Goal: Communication & Community: Answer question/provide support

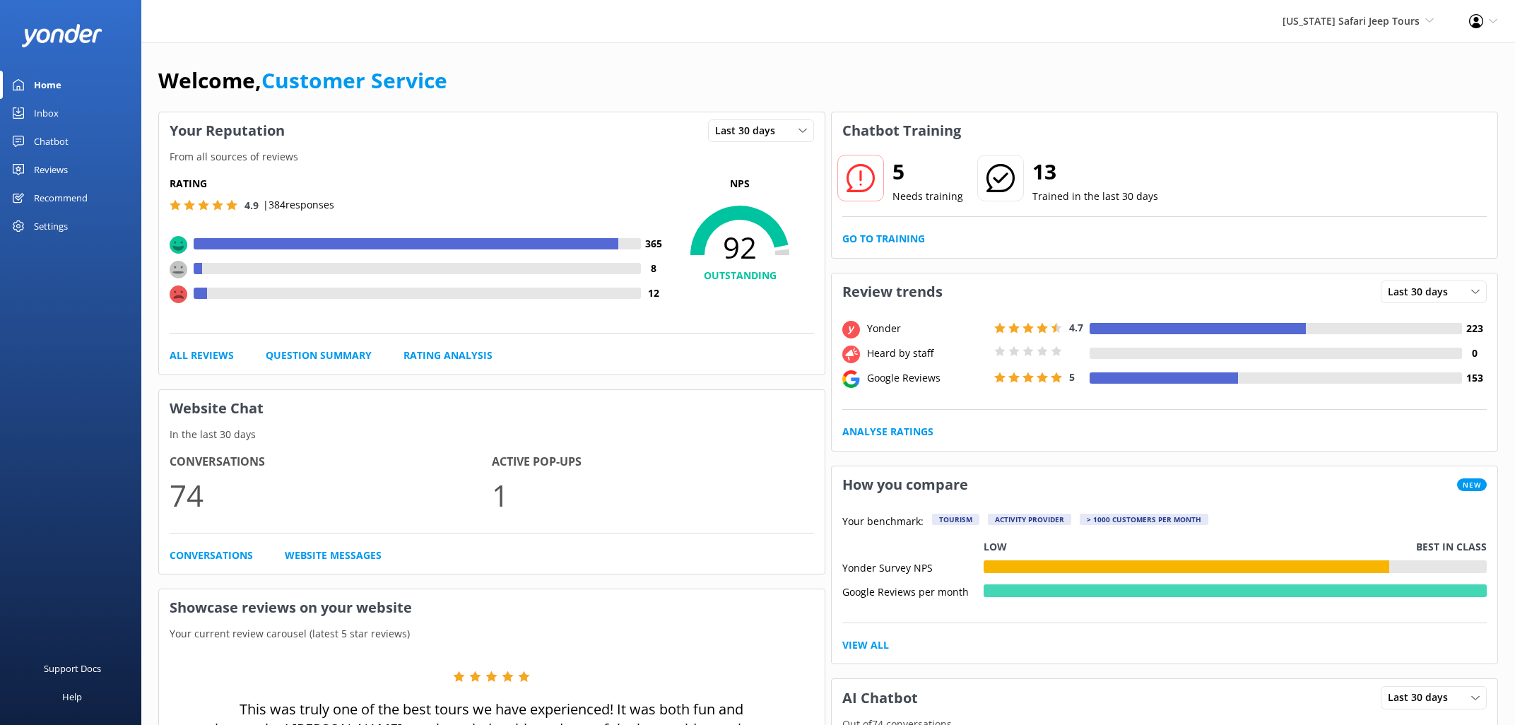
click at [53, 102] on div "Inbox" at bounding box center [46, 113] width 25 height 28
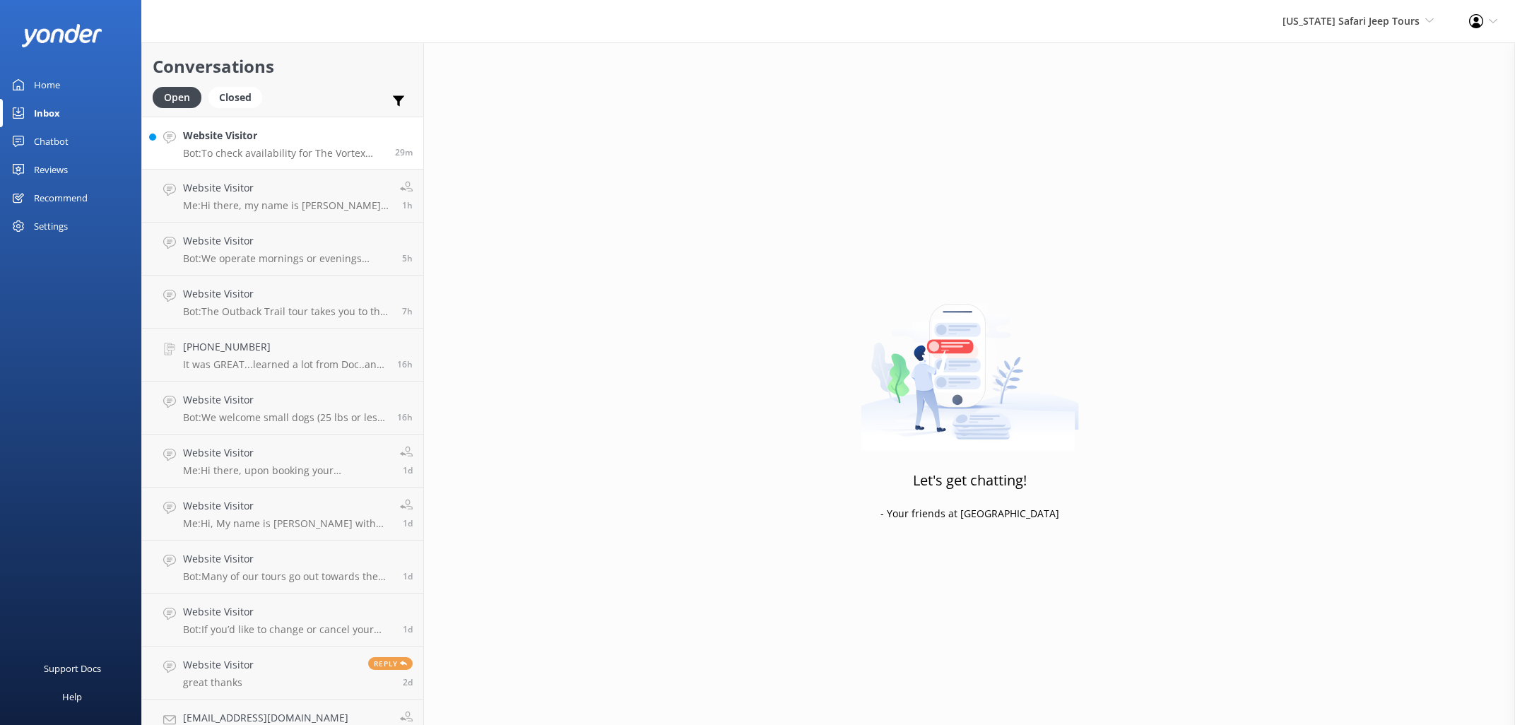
click at [290, 131] on h4 "Website Visitor" at bounding box center [283, 136] width 201 height 16
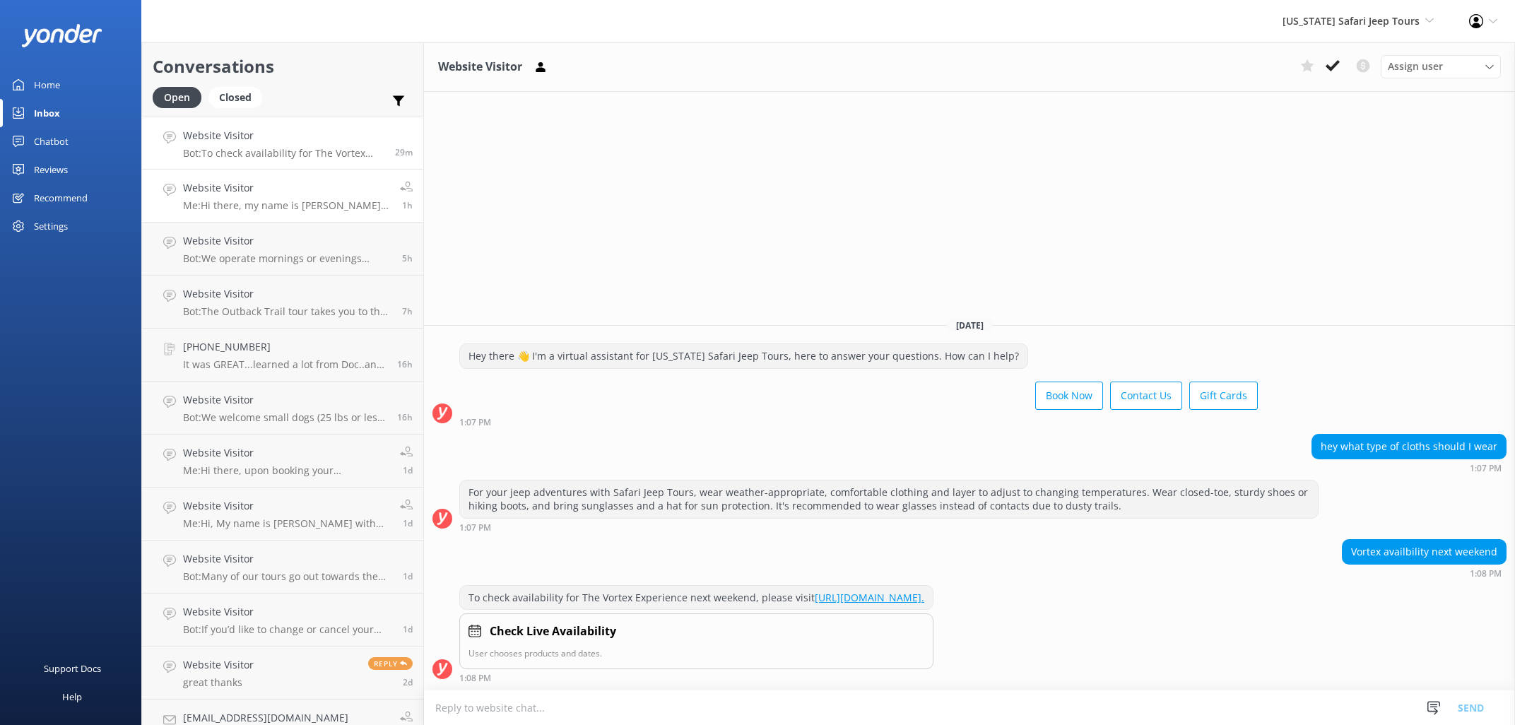
click at [290, 189] on h4 "Website Visitor" at bounding box center [286, 188] width 206 height 16
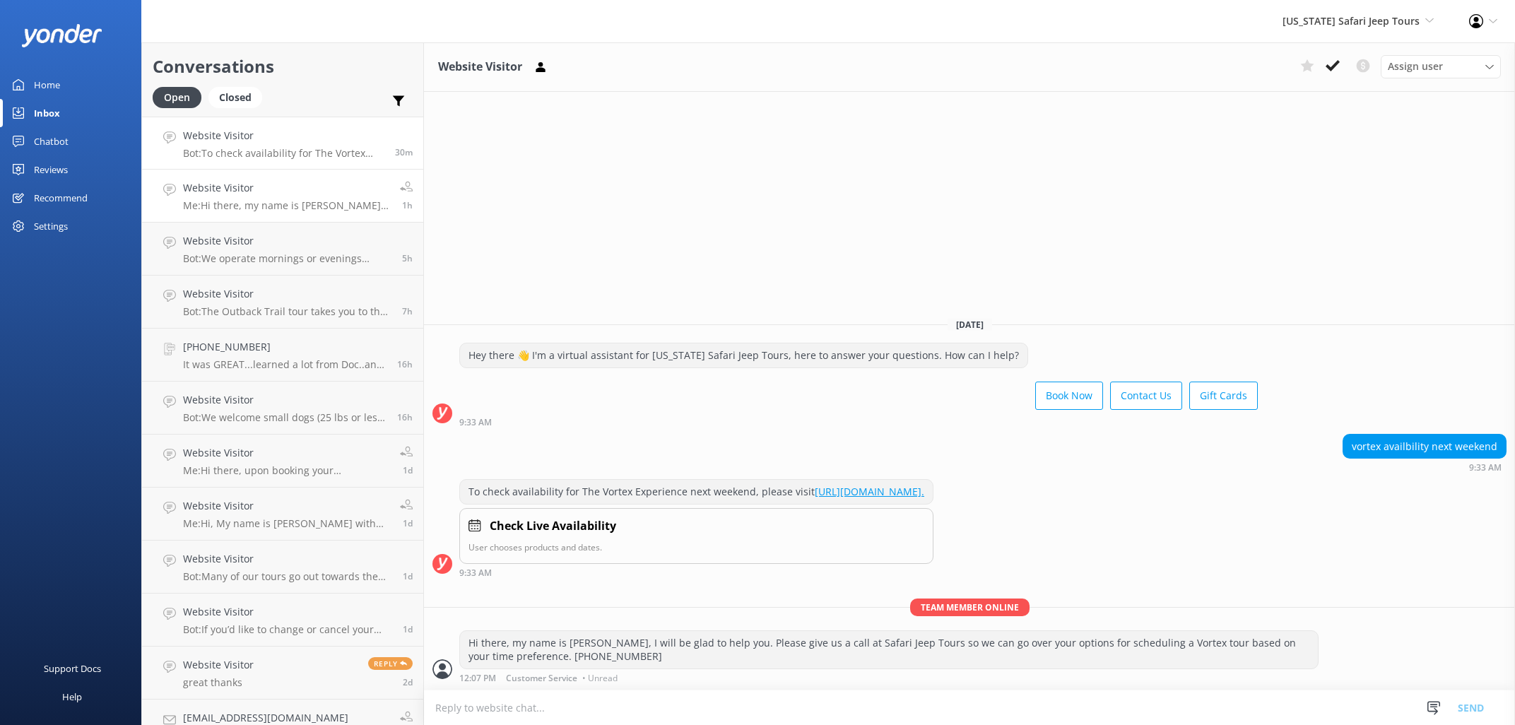
click at [310, 143] on h4 "Website Visitor" at bounding box center [283, 136] width 201 height 16
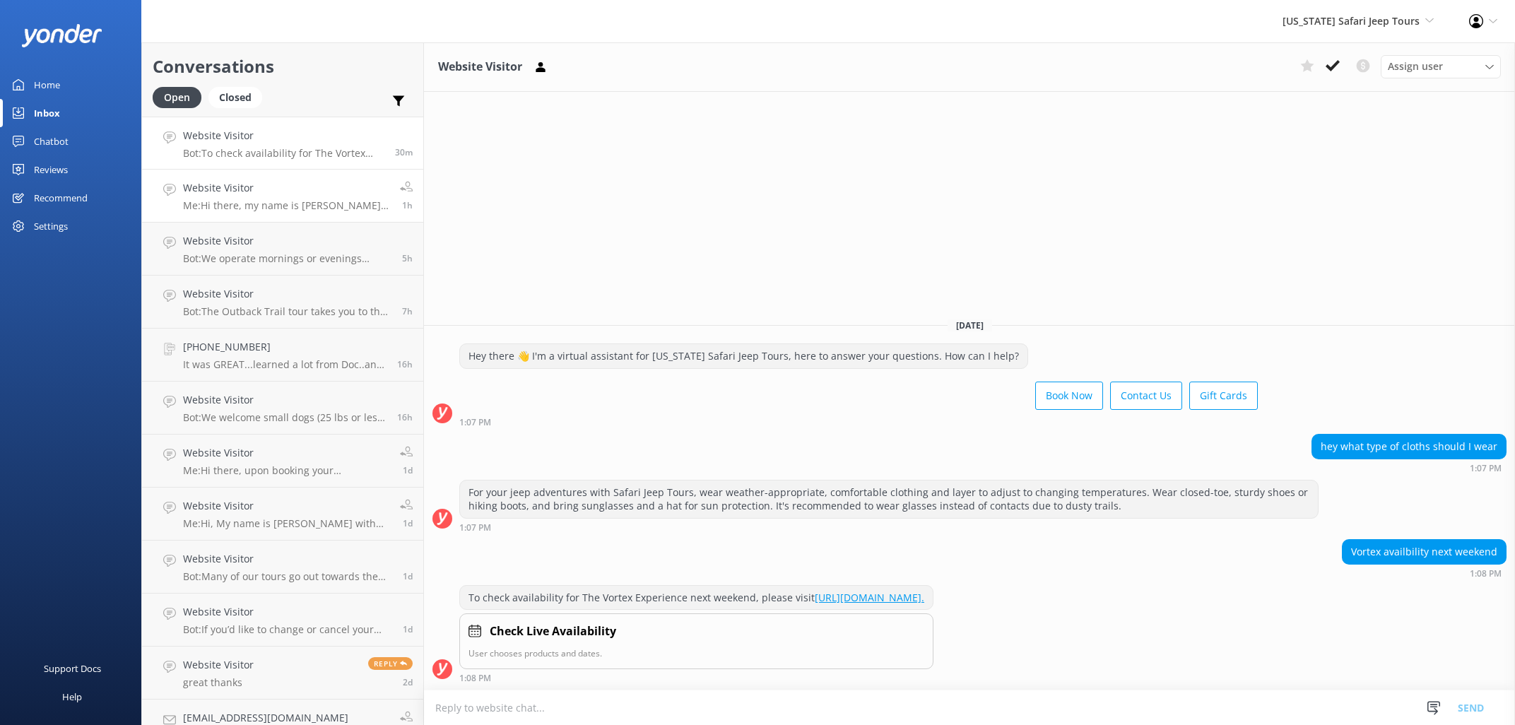
click at [307, 195] on h4 "Website Visitor" at bounding box center [286, 188] width 206 height 16
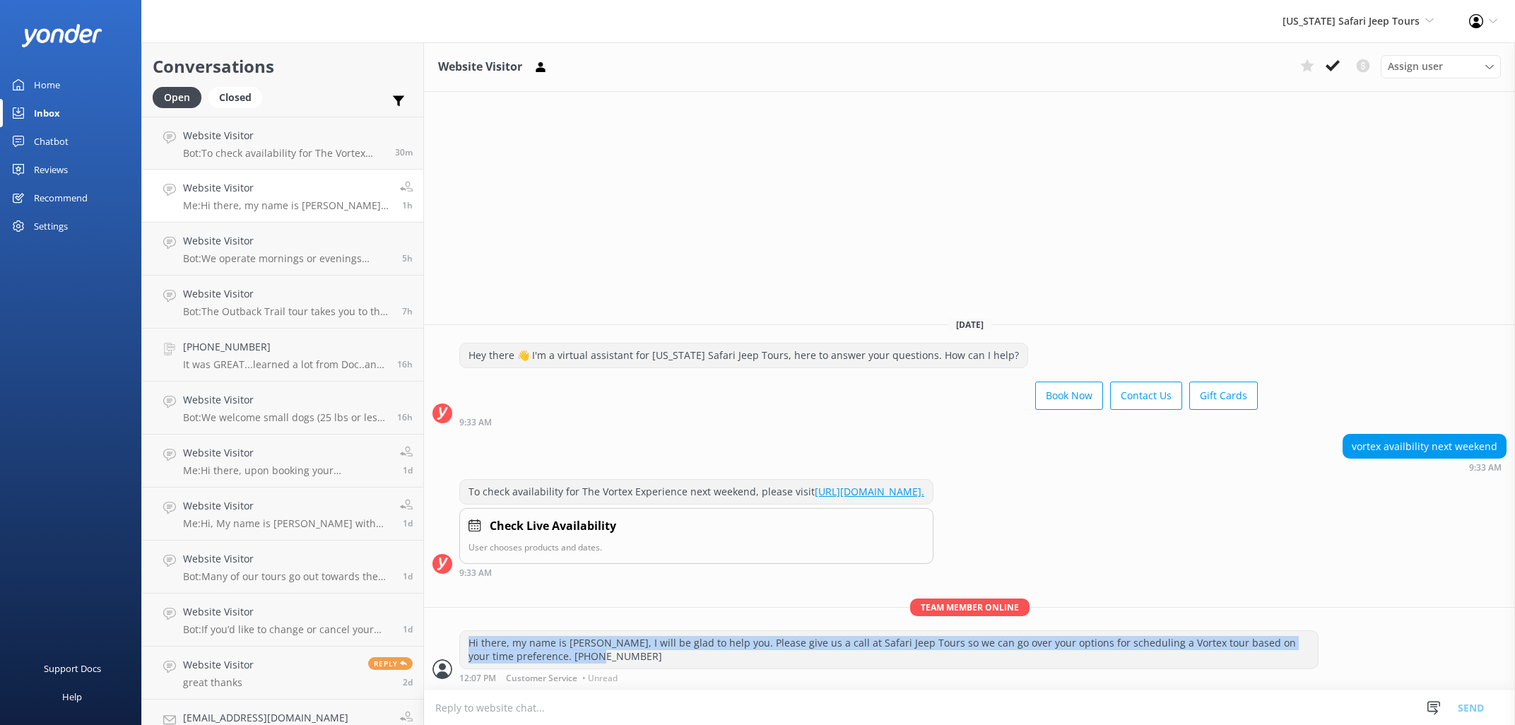
drag, startPoint x: 594, startPoint y: 652, endPoint x: 467, endPoint y: 640, distance: 127.7
click at [467, 640] on div "Hi there, my name is [PERSON_NAME], I will be glad to help you. Please give us …" at bounding box center [889, 649] width 858 height 37
copy div "Hi there, my name is [PERSON_NAME], I will be glad to help you. Please give us …"
click at [246, 149] on p "Bot: To check availability for The Vortex Experience next weekend, please visit…" at bounding box center [283, 153] width 201 height 13
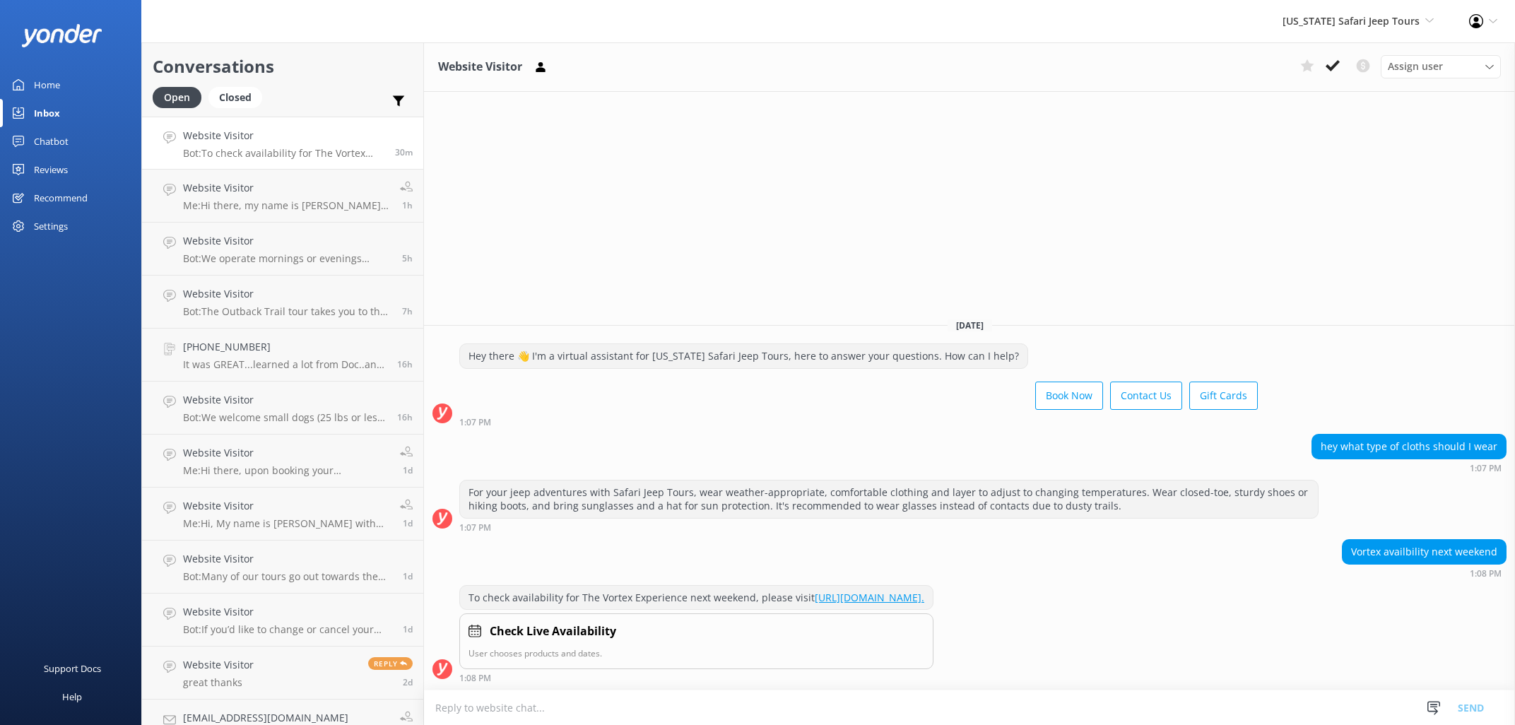
click at [599, 705] on textarea at bounding box center [969, 708] width 1091 height 35
paste textarea "Hi there, my name is [PERSON_NAME], I will be glad to help you. Please give us …"
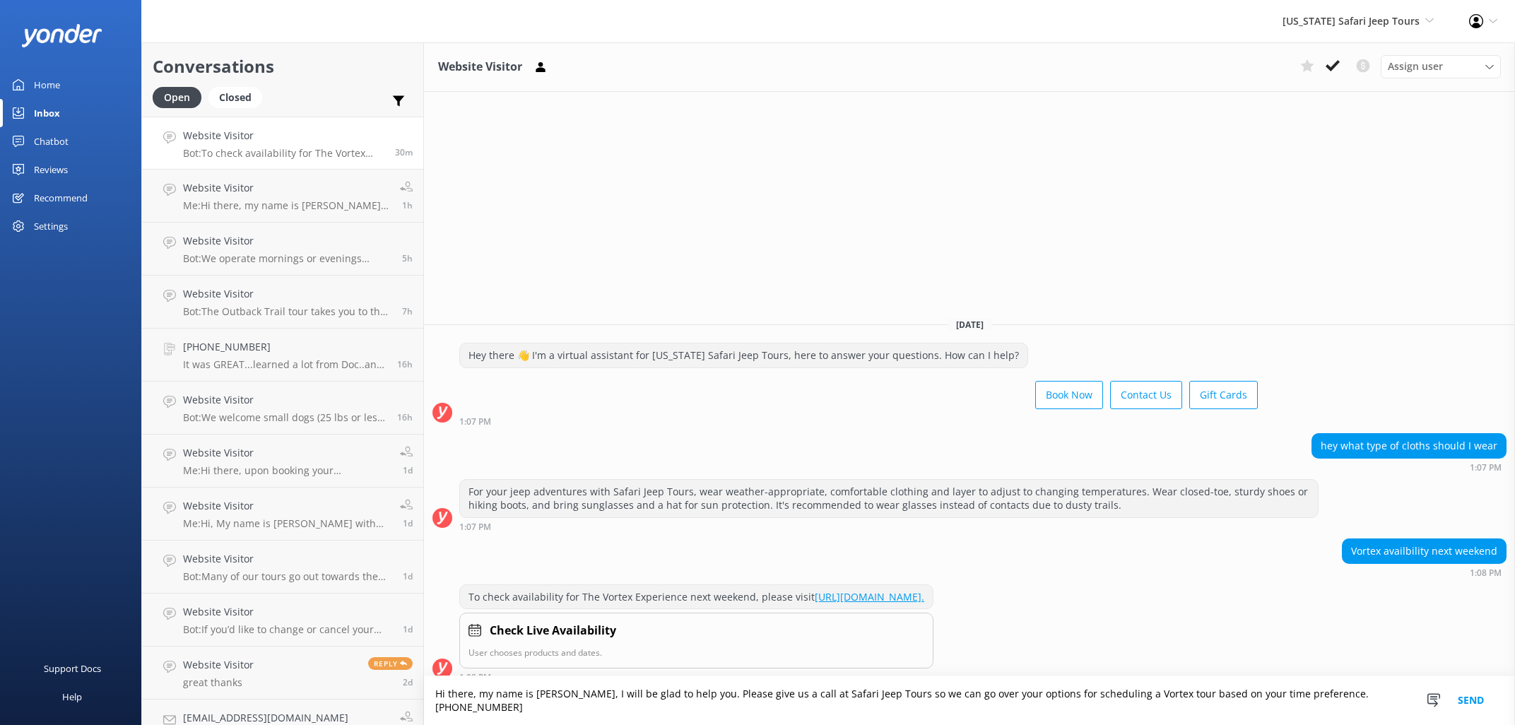
type textarea "Hi there, my name is [PERSON_NAME], I will be glad to help you. Please give us …"
click at [1467, 702] on button "Send" at bounding box center [1471, 700] width 53 height 49
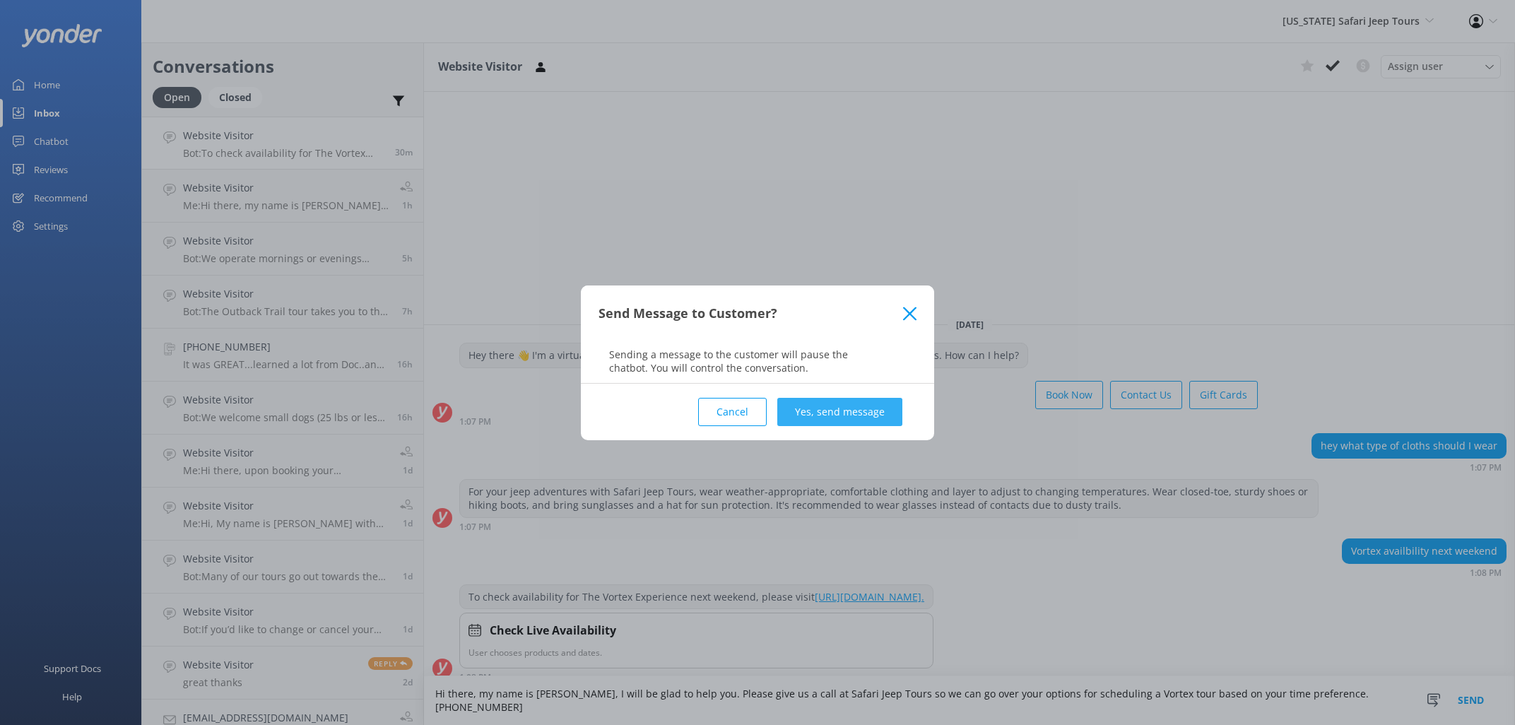
click at [827, 412] on button "Yes, send message" at bounding box center [839, 412] width 125 height 28
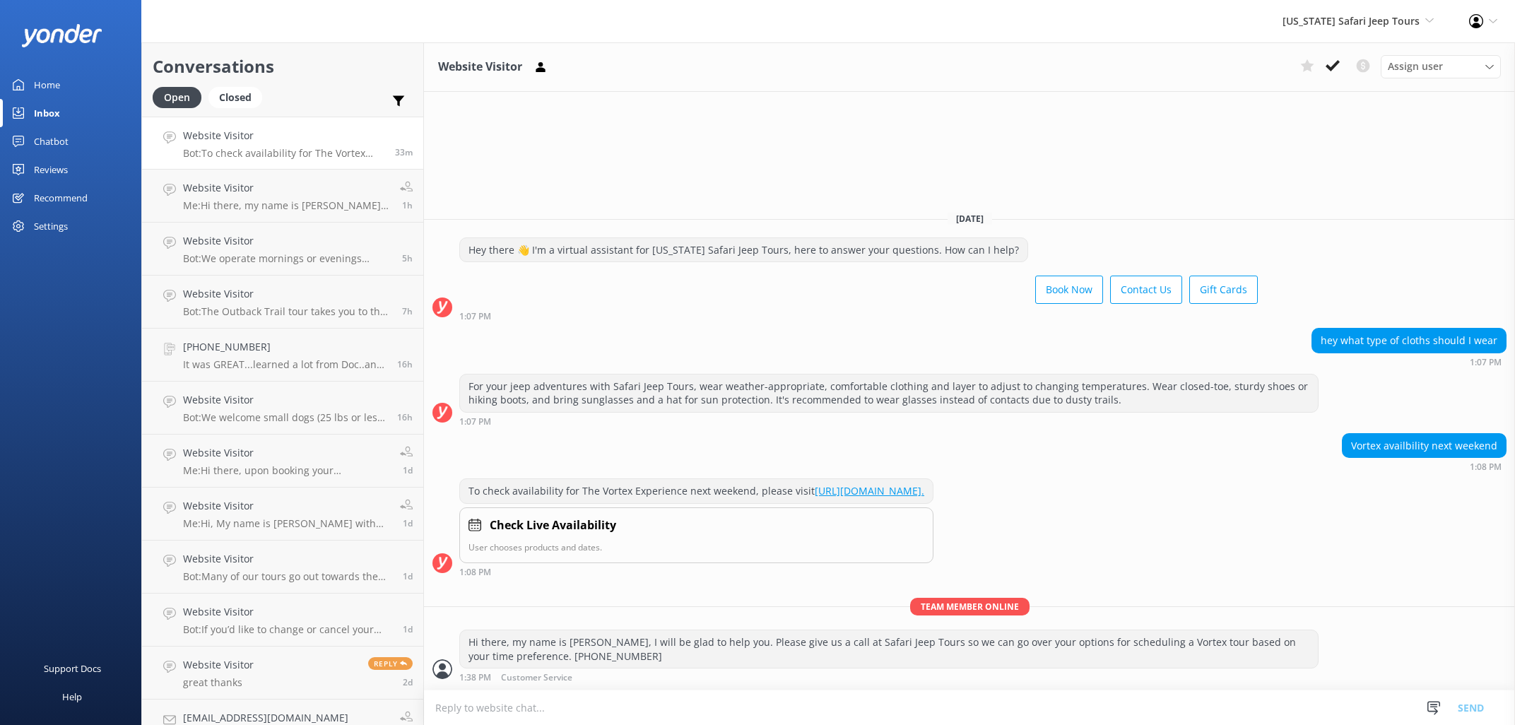
click at [37, 81] on div "Home" at bounding box center [47, 85] width 26 height 28
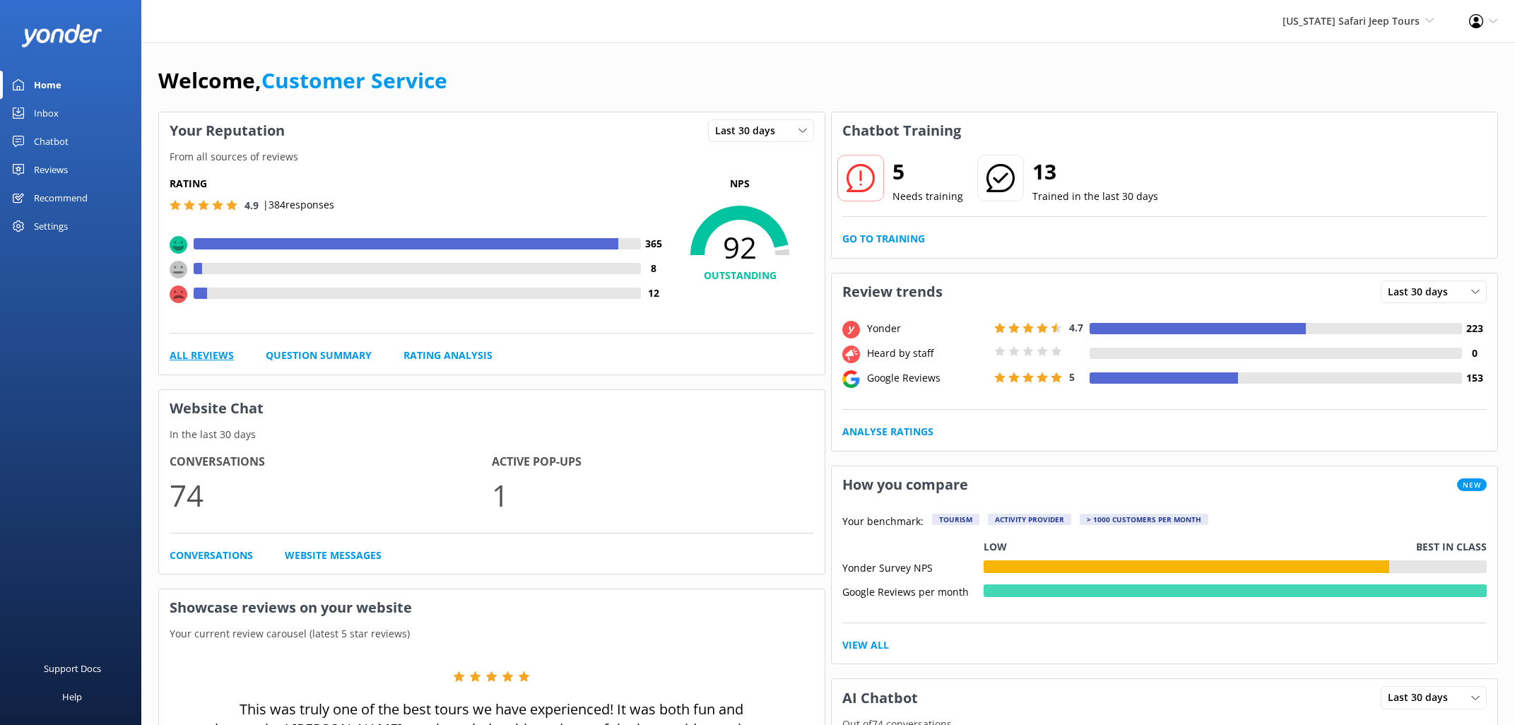
click at [197, 357] on link "All Reviews" at bounding box center [202, 356] width 64 height 16
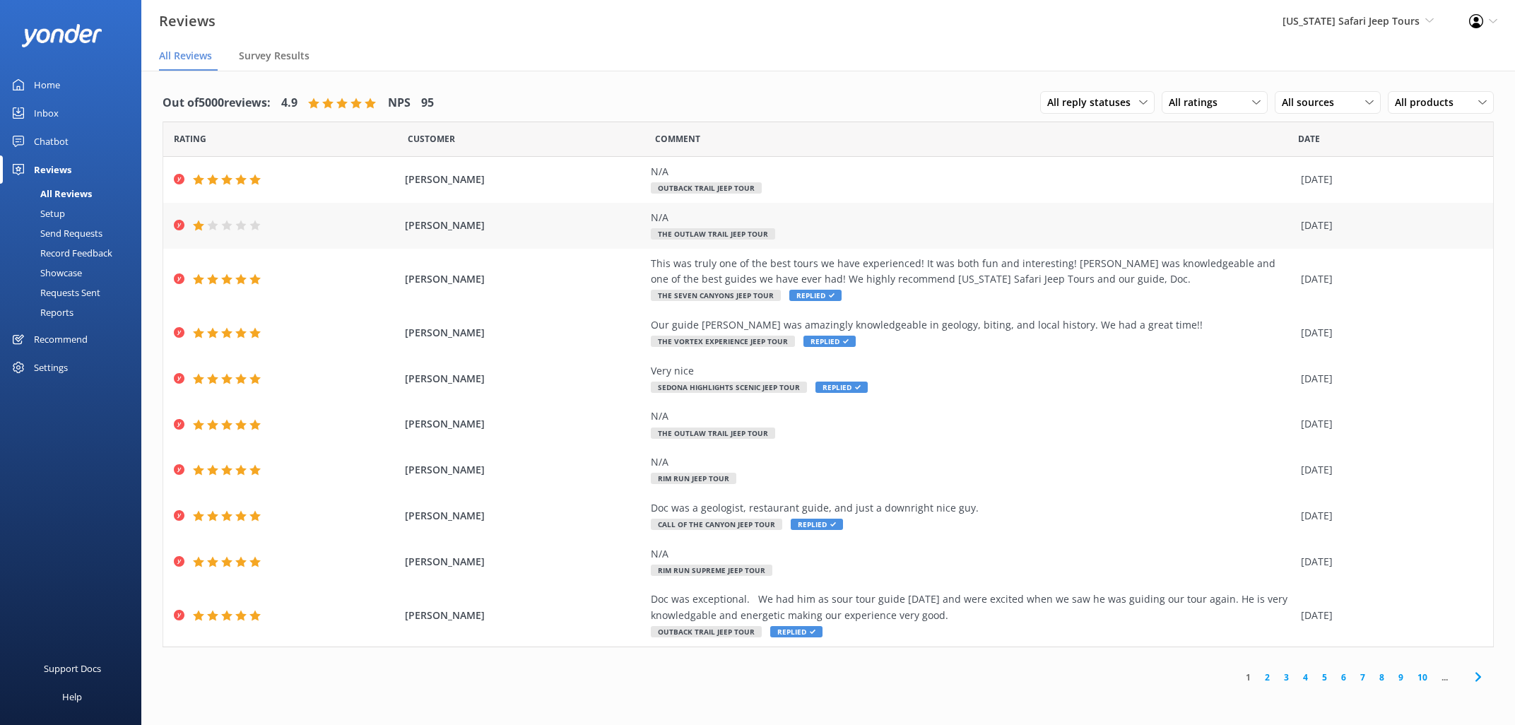
click at [464, 223] on span "[PERSON_NAME]" at bounding box center [524, 226] width 238 height 16
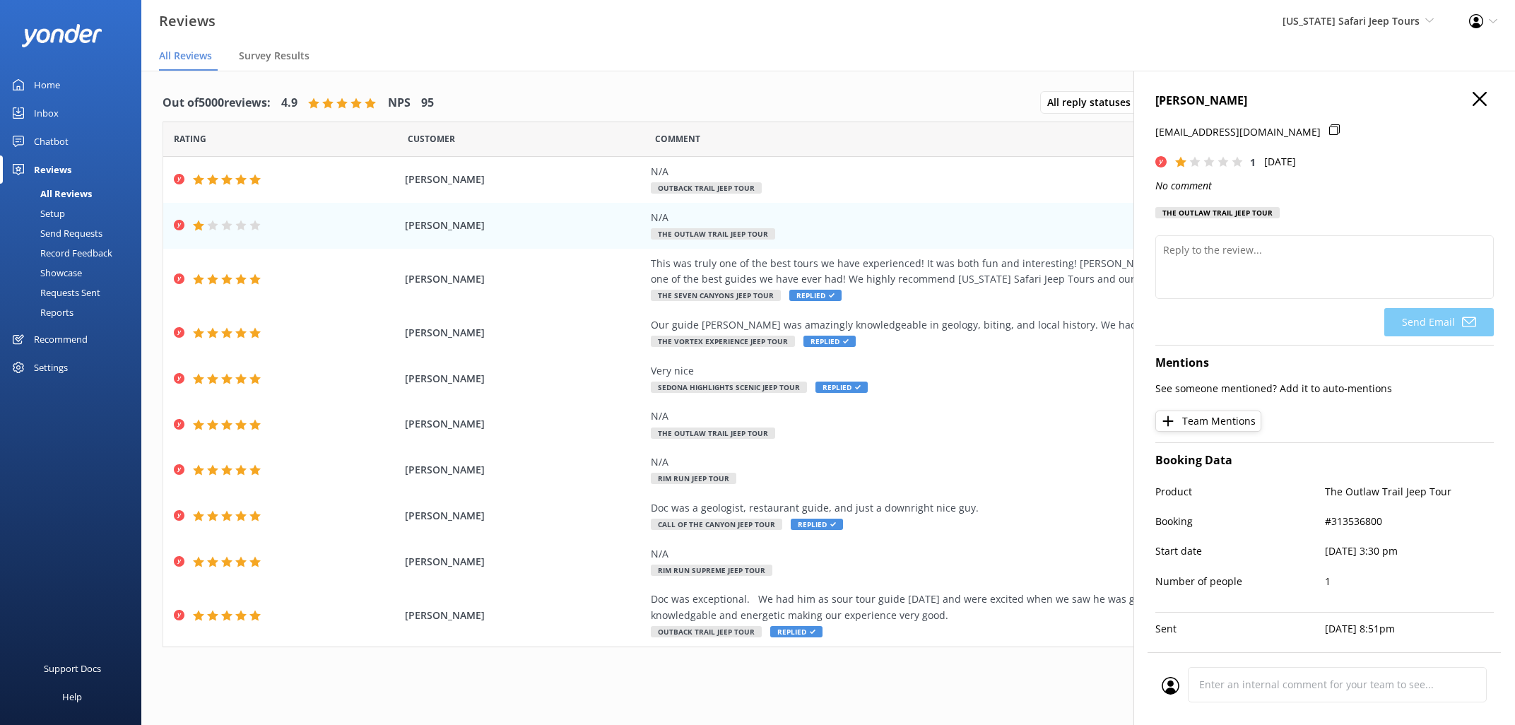
drag, startPoint x: 1250, startPoint y: 96, endPoint x: 1154, endPoint y: 107, distance: 96.7
click at [1154, 107] on div "[PERSON_NAME] [EMAIL_ADDRESS][DOMAIN_NAME] 1 [DATE] No comment The Outlaw Trail…" at bounding box center [1325, 433] width 382 height 725
copy h4 "[PERSON_NAME]"
